Goal: Find specific page/section: Find specific page/section

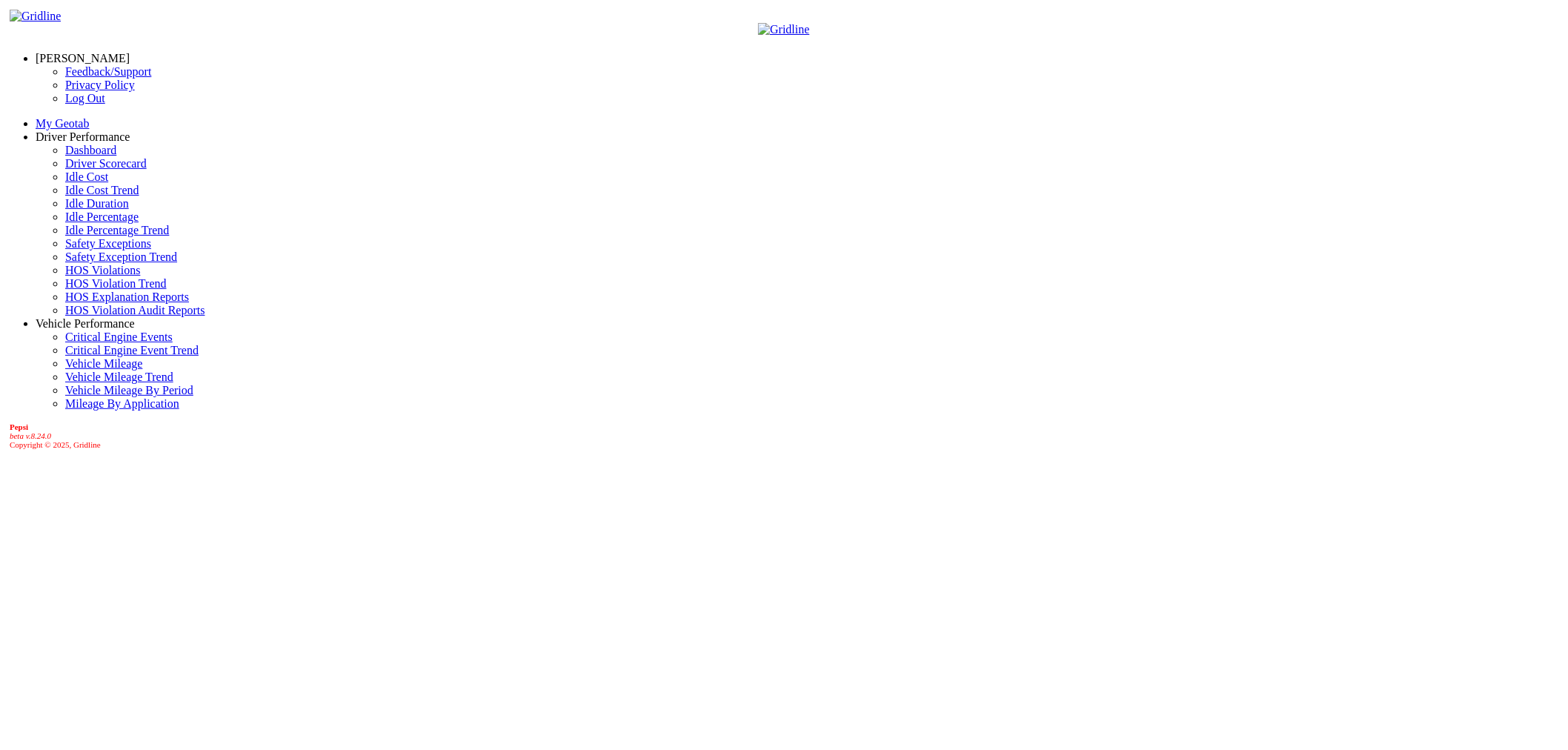
click at [92, 303] on link "HOS Explanation Reports" at bounding box center [126, 297] width 123 height 13
select select "**********"
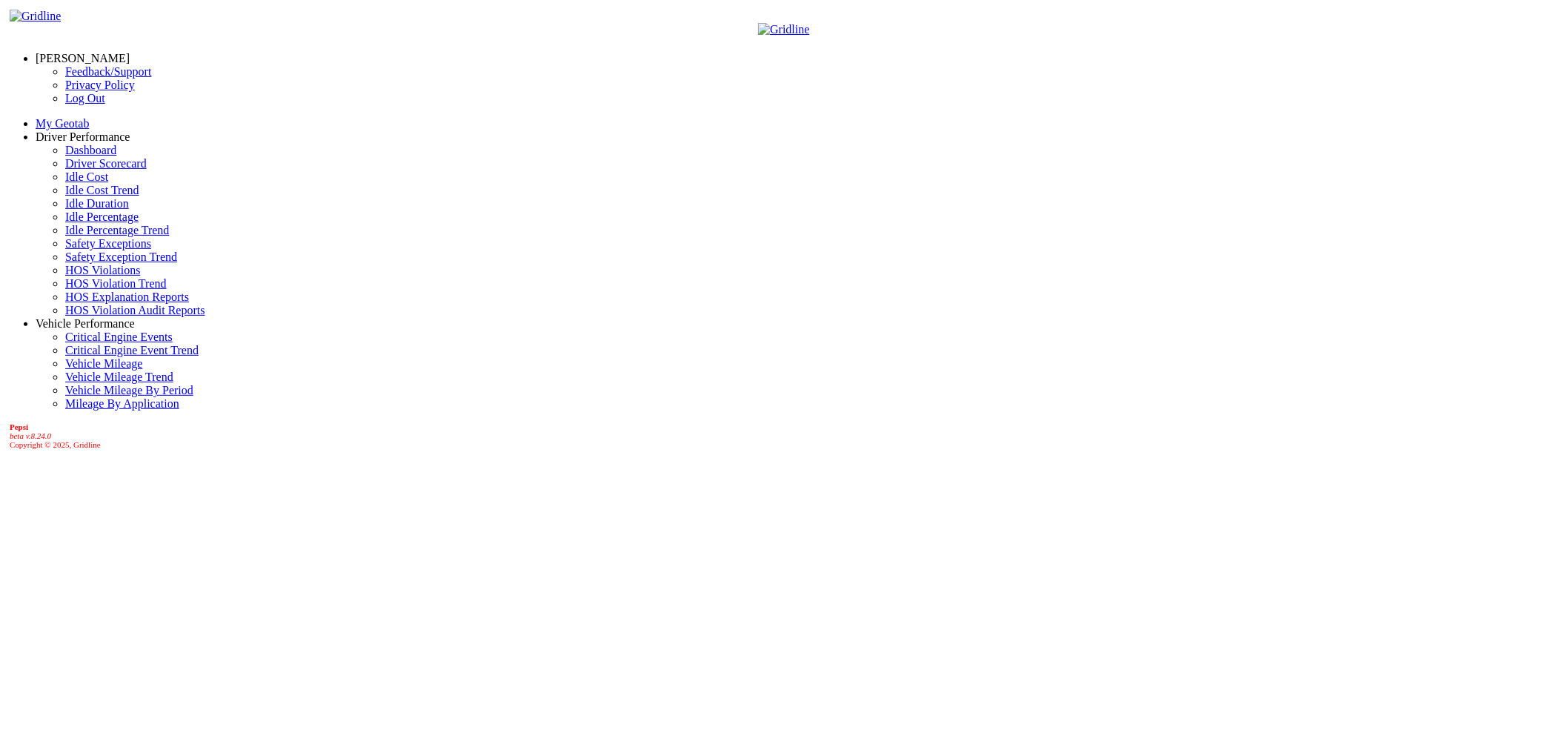
type input "**********"
type input "*********"
